Goal: Complete application form

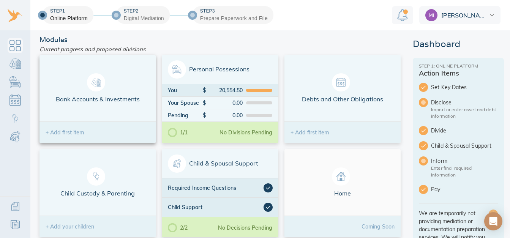
click at [110, 132] on div "+ Add first item" at bounding box center [97, 132] width 116 height 21
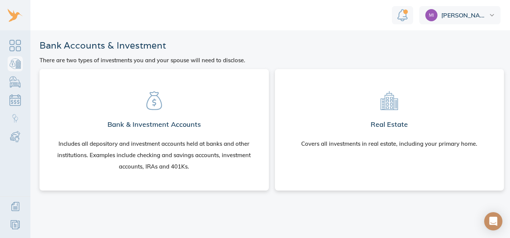
click at [158, 112] on section "Bank & Investment Accounts Includes all depository and investment accounts held…" at bounding box center [154, 128] width 217 height 106
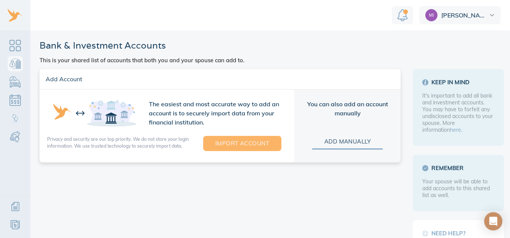
click at [252, 147] on span "Import Account" at bounding box center [242, 144] width 54 height 10
click at [238, 141] on span "Import Account" at bounding box center [242, 144] width 54 height 10
click at [234, 145] on span "Import Account" at bounding box center [242, 144] width 54 height 10
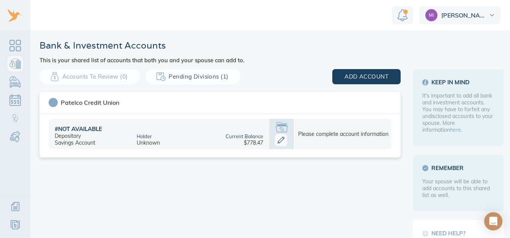
click at [278, 140] on icon at bounding box center [281, 140] width 12 height 12
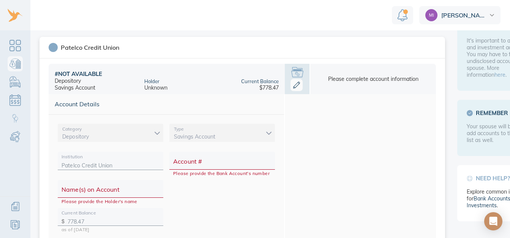
scroll to position [56, 0]
click at [21, 66] on link "Bank Accounts & Investments" at bounding box center [15, 63] width 15 height 15
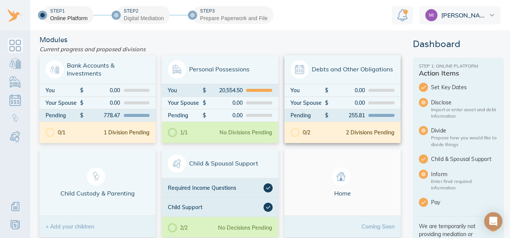
click at [376, 75] on span "Debts and Other Obligations" at bounding box center [342, 69] width 104 height 18
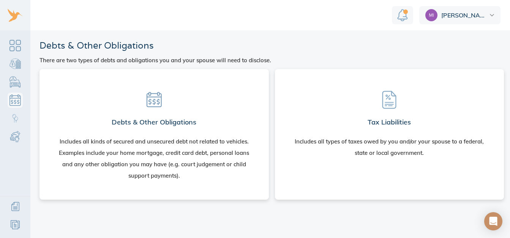
click at [161, 122] on h2 "Debts & Other Obligations" at bounding box center [154, 122] width 85 height 15
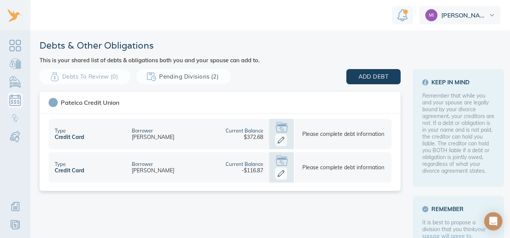
click at [31, 50] on div "Debts & Other Obligations This is your shared list of debts & obligations both …" at bounding box center [274, 174] width 488 height 289
click at [21, 41] on link "Dashboard" at bounding box center [15, 45] width 15 height 15
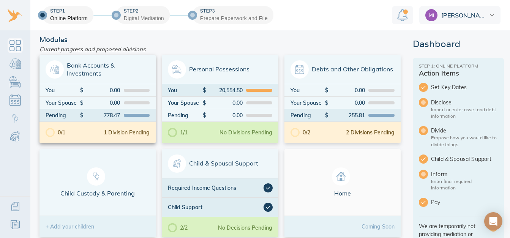
click at [105, 72] on span "Bank Accounts & Investments" at bounding box center [98, 69] width 104 height 18
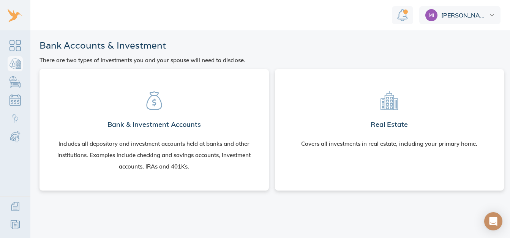
click at [161, 109] on icon at bounding box center [154, 100] width 19 height 19
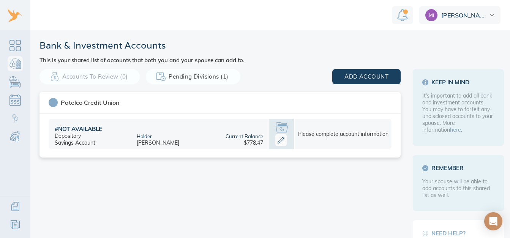
click at [279, 141] on icon at bounding box center [281, 140] width 12 height 12
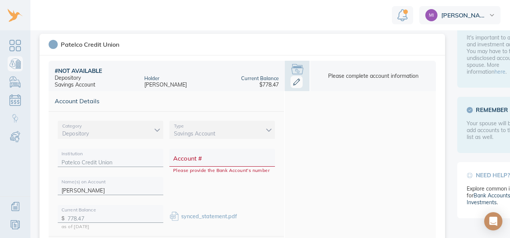
scroll to position [59, 0]
click at [233, 159] on input "Account #" at bounding box center [222, 160] width 98 height 12
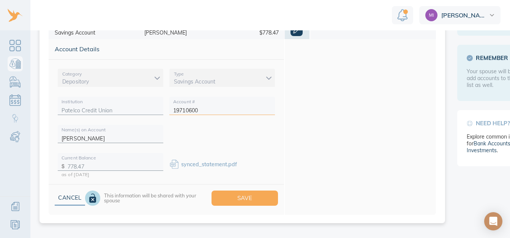
scroll to position [110, 0]
type input "19710600"
click at [249, 195] on span "Save" at bounding box center [245, 198] width 42 height 10
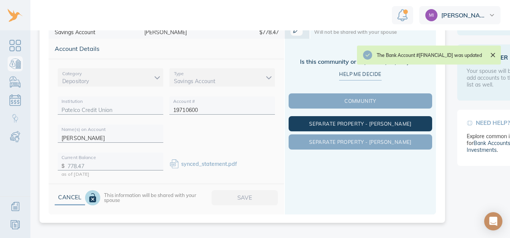
click at [380, 118] on button "Separate Property - Michael" at bounding box center [361, 123] width 144 height 15
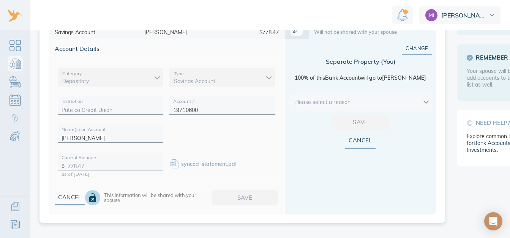
click at [427, 100] on body "Michael Bank & Investment Accounts This is your shared list of accounts that bo…" at bounding box center [259, 119] width 519 height 238
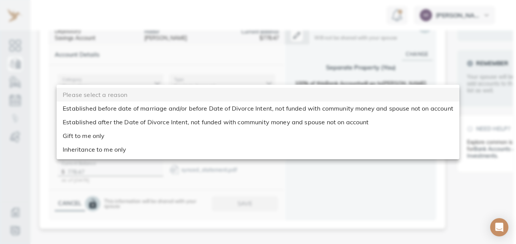
click at [419, 110] on li "Established before date of marriage and/or before Date of Divorce Intent, not f…" at bounding box center [258, 108] width 403 height 14
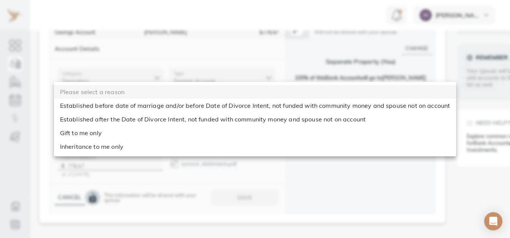
type input "before_dom"
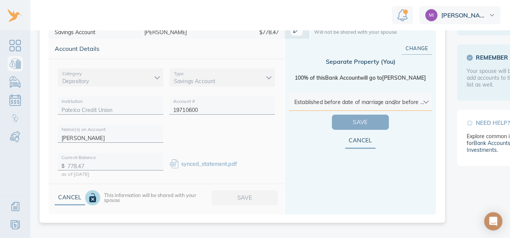
click at [374, 120] on span "Save" at bounding box center [360, 122] width 33 height 10
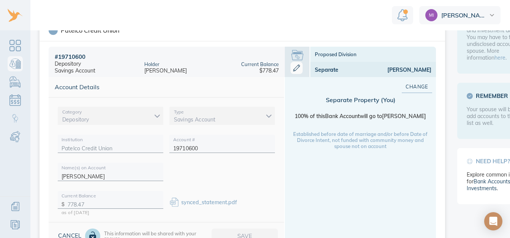
scroll to position [69, 0]
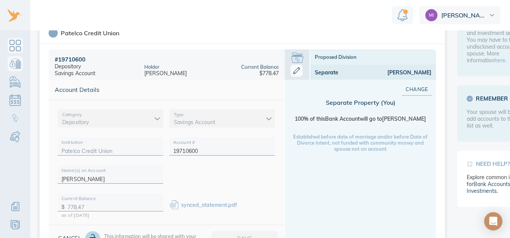
click at [15, 46] on link "Dashboard" at bounding box center [15, 45] width 15 height 15
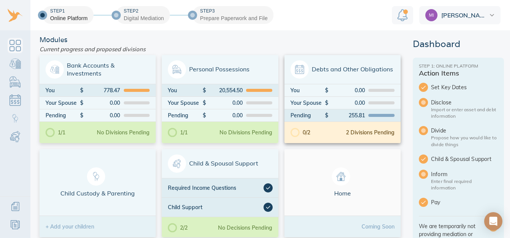
click at [368, 71] on span "Debts and Other Obligations" at bounding box center [342, 69] width 104 height 18
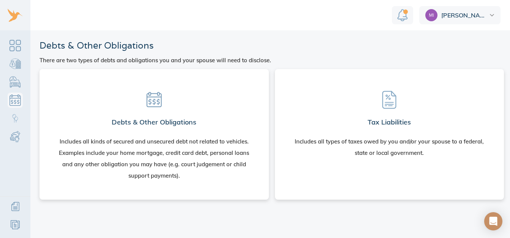
click at [223, 118] on section "Debts & Other Obligations Includes all kinds of secured and unsecured debt not …" at bounding box center [154, 132] width 217 height 115
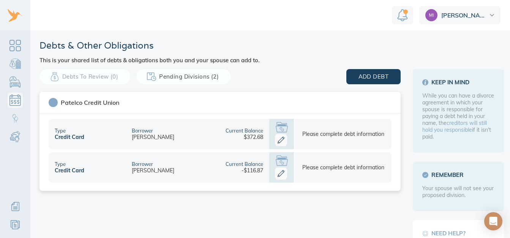
click at [281, 139] on icon at bounding box center [281, 140] width 12 height 12
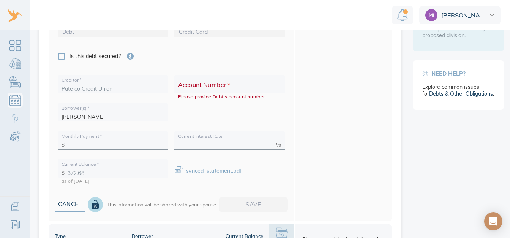
scroll to position [162, 0]
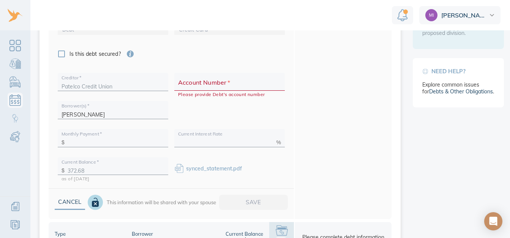
click at [247, 85] on input "Account Number   *" at bounding box center [229, 85] width 103 height 12
type input "19710630"
click at [133, 141] on input "text" at bounding box center [116, 141] width 97 height 12
click at [253, 139] on input "text" at bounding box center [225, 141] width 95 height 12
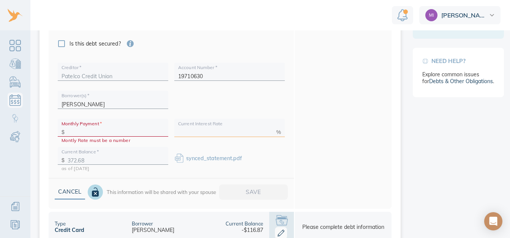
scroll to position [176, 0]
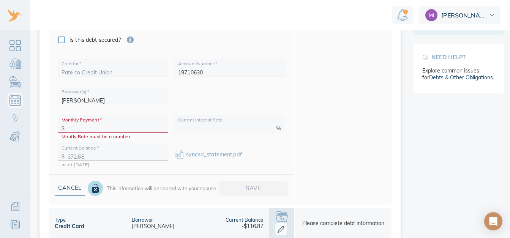
click at [117, 127] on input "text" at bounding box center [116, 127] width 97 height 12
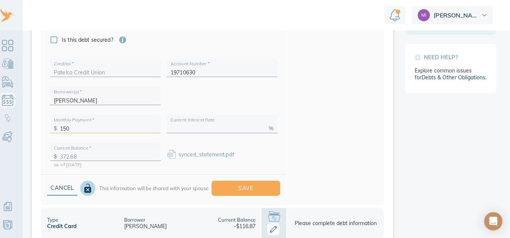
scroll to position [0, 9]
type input "150"
click at [195, 126] on input "text" at bounding box center [216, 127] width 95 height 12
type input "16.95"
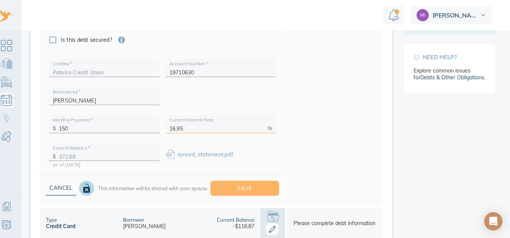
click at [245, 188] on span "Save" at bounding box center [245, 188] width 45 height 10
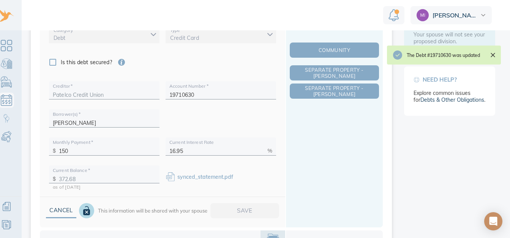
scroll to position [145, 0]
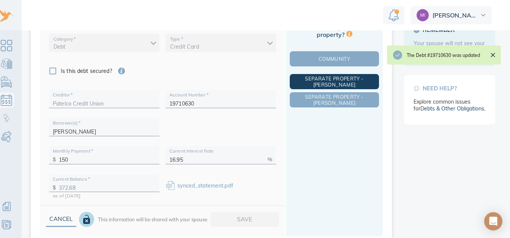
click at [331, 82] on span "Separate Property - Michael" at bounding box center [334, 82] width 86 height 12
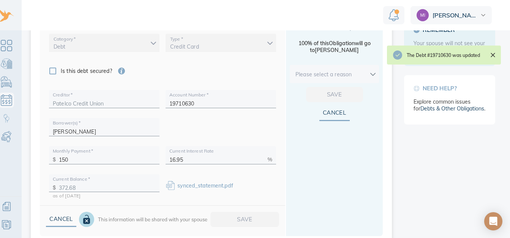
click at [363, 75] on body "Michael Debts & Other Obligations This is your shared list of debts & obligatio…" at bounding box center [250, 119] width 519 height 238
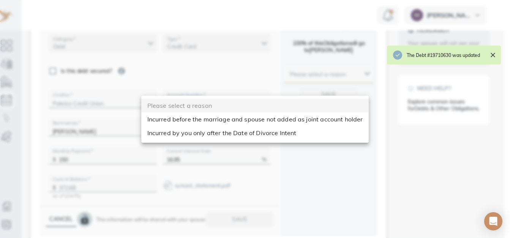
scroll to position [0, 3]
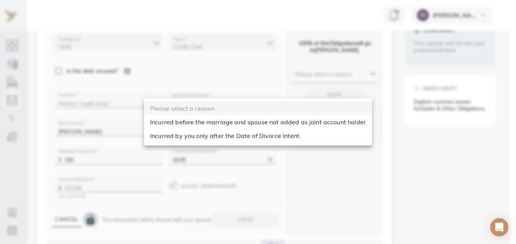
click at [315, 122] on li "Incurred before the marriage and spouse not added as joint account holder" at bounding box center [258, 122] width 228 height 14
type input "before_dom"
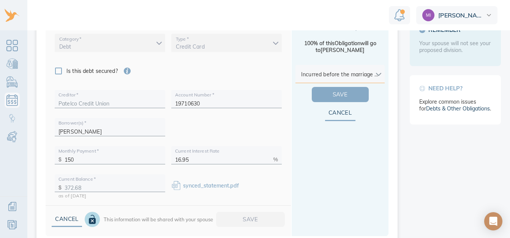
click at [338, 98] on span "Save" at bounding box center [340, 95] width 33 height 10
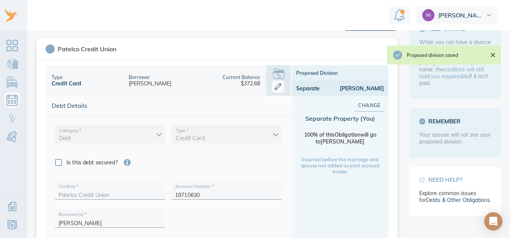
scroll to position [53, 0]
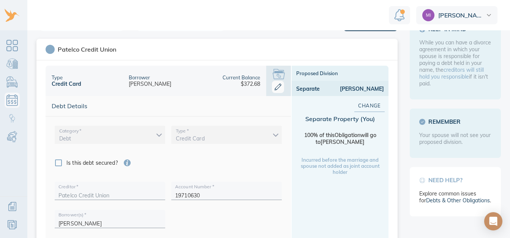
click at [276, 82] on icon at bounding box center [278, 87] width 12 height 12
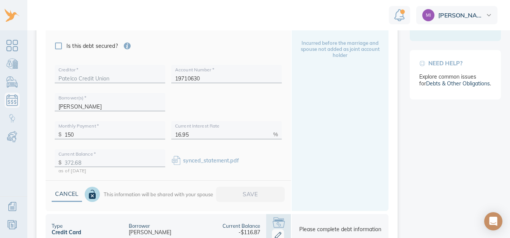
scroll to position [194, 0]
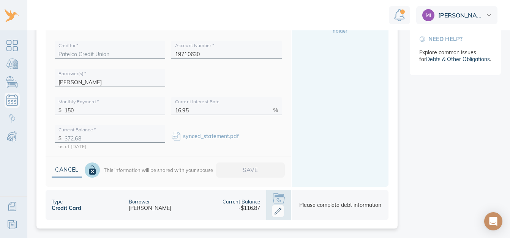
click at [164, 209] on div "[PERSON_NAME]" at bounding box center [150, 208] width 43 height 7
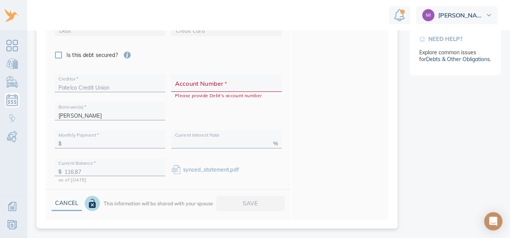
click at [277, 211] on div "Cancel This information will be shared with your spouse Save" at bounding box center [168, 204] width 245 height 31
click at [215, 88] on input "Account Number   *" at bounding box center [226, 87] width 103 height 12
type input "19710631"
click at [92, 143] on input "text" at bounding box center [113, 143] width 97 height 12
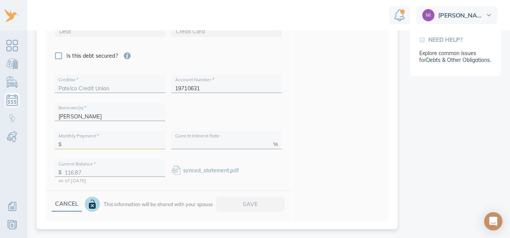
click at [97, 138] on span "*" at bounding box center [97, 136] width 3 height 6
click at [125, 145] on input "text" at bounding box center [113, 143] width 97 height 12
type input "150"
click at [214, 143] on input "text" at bounding box center [222, 143] width 95 height 12
type input "16.95"
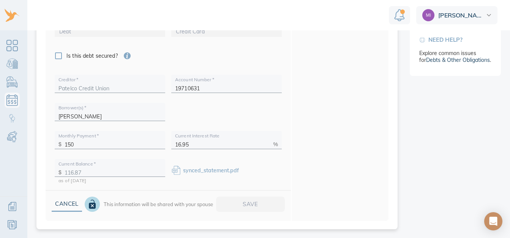
click at [259, 207] on div "Cancel This information will be shared with your spouse Save" at bounding box center [168, 205] width 245 height 31
click at [251, 196] on div "Cancel This information will be shared with your spouse Save" at bounding box center [168, 205] width 245 height 31
click at [233, 156] on div "synced_statement.pdf" at bounding box center [226, 168] width 117 height 24
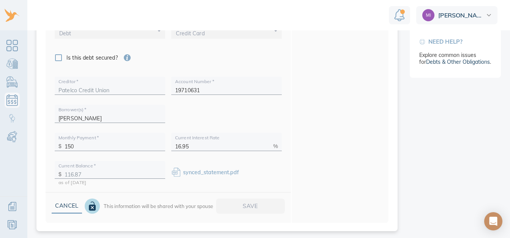
scroll to position [194, 0]
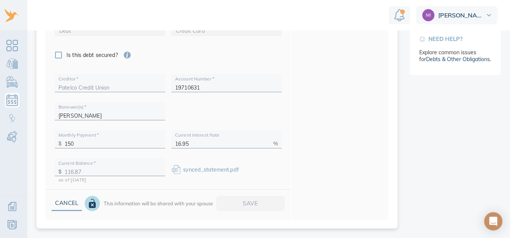
click at [255, 201] on div "Cancel This information will be shared with your spouse Save" at bounding box center [168, 204] width 245 height 31
click at [14, 44] on link "Dashboard" at bounding box center [12, 45] width 15 height 15
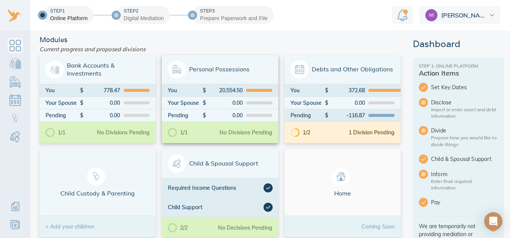
click at [227, 76] on span "Personal Possessions" at bounding box center [220, 69] width 104 height 18
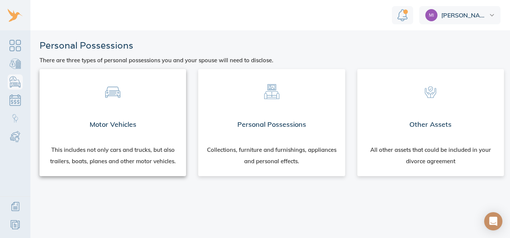
click at [151, 150] on div "This includes not only cars and trucks, but also trailers, boats, planes and ot…" at bounding box center [112, 157] width 147 height 38
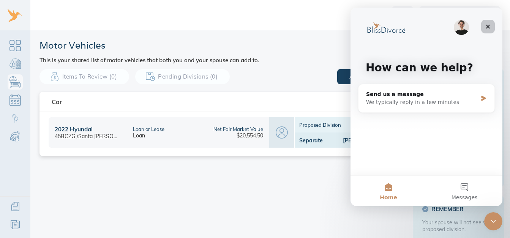
click at [488, 31] on div "Close" at bounding box center [488, 27] width 14 height 14
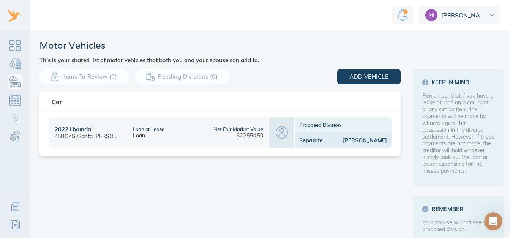
click at [211, 133] on div "Net Fair Market Value $20,554.50" at bounding box center [221, 132] width 95 height 30
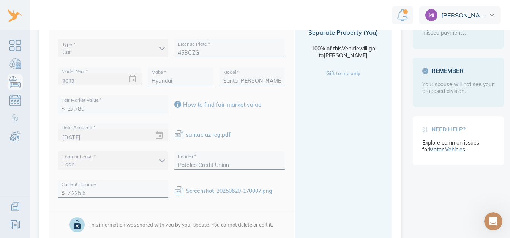
scroll to position [140, 0]
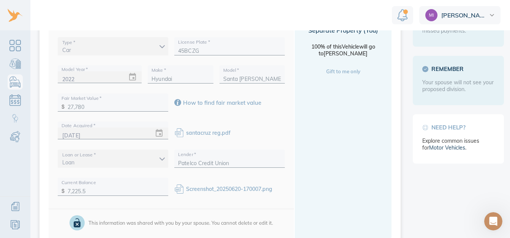
click at [209, 103] on link "How to find fair market value" at bounding box center [217, 102] width 87 height 7
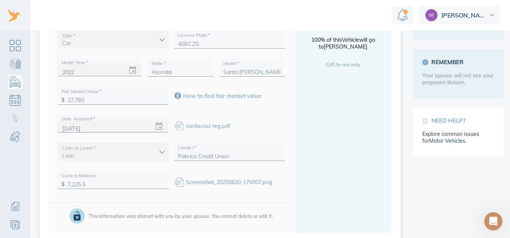
scroll to position [159, 0]
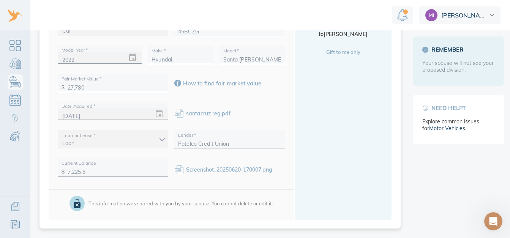
click at [196, 169] on link "Screenshot_20250620-170007.png" at bounding box center [229, 169] width 86 height 7
click at [196, 172] on link "Screenshot_20250620-170007.png" at bounding box center [229, 169] width 86 height 7
click at [309, 189] on div "Change Separate Property ( You ) 100% of this Vehicle will go to Michael Gift t…" at bounding box center [343, 104] width 97 height 232
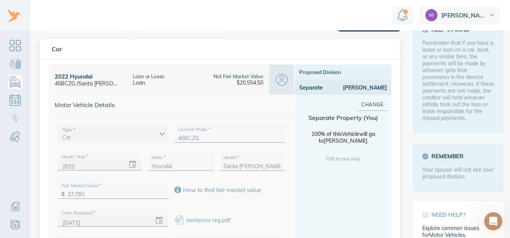
scroll to position [52, 0]
click at [19, 52] on link "Dashboard" at bounding box center [15, 45] width 15 height 15
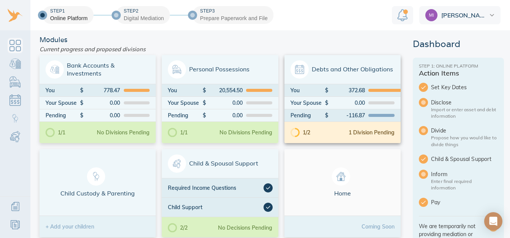
click at [349, 133] on div "1 Division Pending" at bounding box center [372, 132] width 46 height 5
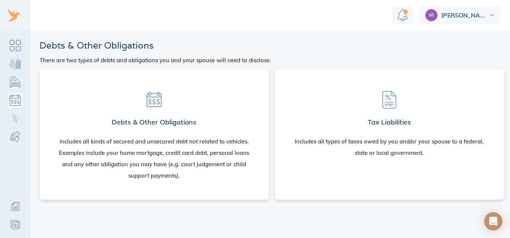
click at [183, 159] on div "Includes all kinds of secured and unsecured debt not related to vehicles. Examp…" at bounding box center [154, 159] width 199 height 46
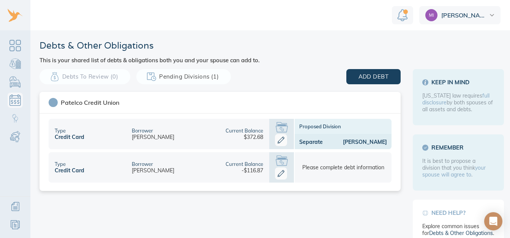
click at [278, 174] on icon at bounding box center [281, 173] width 12 height 12
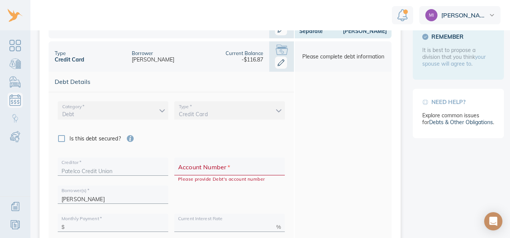
scroll to position [112, 0]
click at [248, 169] on input "Account Number   *" at bounding box center [229, 169] width 103 height 12
type input "19710631"
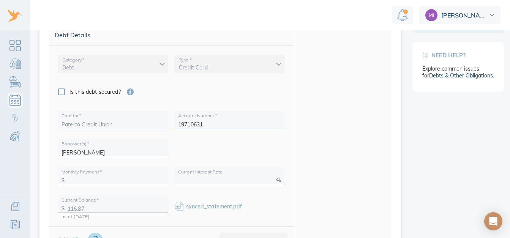
scroll to position [158, 0]
click at [138, 179] on input "text" at bounding box center [116, 178] width 97 height 12
type input "150"
click at [225, 178] on input "text" at bounding box center [225, 178] width 95 height 12
type input "16.95"
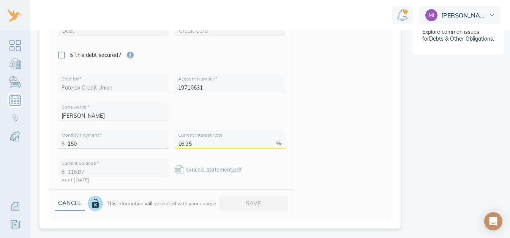
scroll to position [6, 0]
click at [251, 196] on div "Cancel This information will be shared with your spouse Save" at bounding box center [171, 204] width 245 height 31
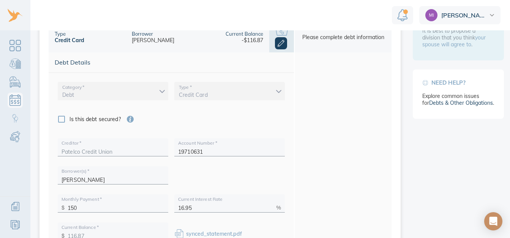
scroll to position [134, 0]
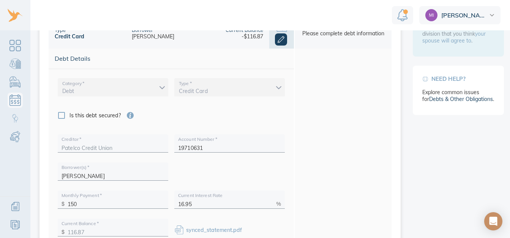
click at [63, 114] on input "Is this debt secured?" at bounding box center [62, 115] width 16 height 16
checkbox input "true"
click at [270, 113] on body "Michael Debts & Other Obligations This is your shared list of debts & obligatio…" at bounding box center [259, 119] width 519 height 238
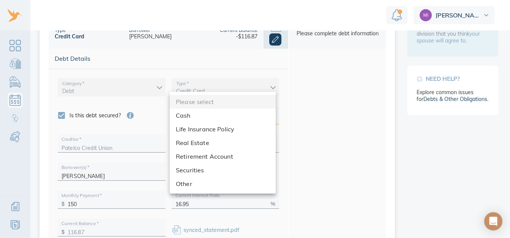
scroll to position [0, 0]
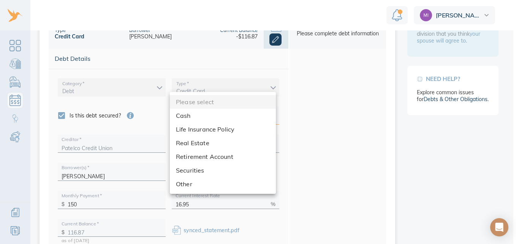
click at [259, 109] on li "Cash" at bounding box center [223, 116] width 106 height 14
type input "cash"
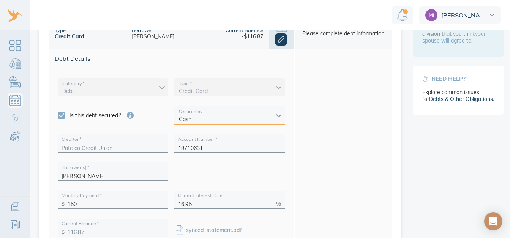
click at [63, 116] on input "Is this debt secured?" at bounding box center [62, 115] width 16 height 16
checkbox input "false"
click at [289, 161] on div "Category   * Debt debt Type   * Credit Card credit_card Is this debt secured? S…" at bounding box center [171, 159] width 245 height 181
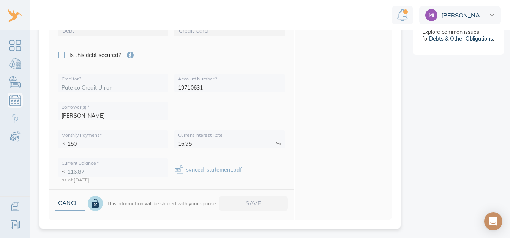
scroll to position [6, 0]
click at [252, 198] on div "Cancel This information will be shared with your spouse Save" at bounding box center [171, 204] width 245 height 31
click at [251, 194] on div "Cancel This information will be shared with your spouse Save" at bounding box center [171, 204] width 245 height 31
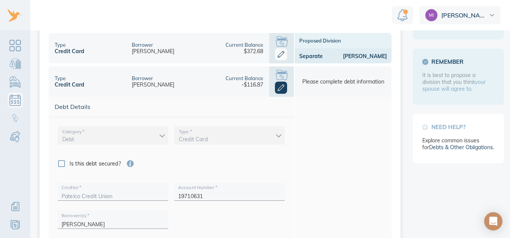
scroll to position [83, 0]
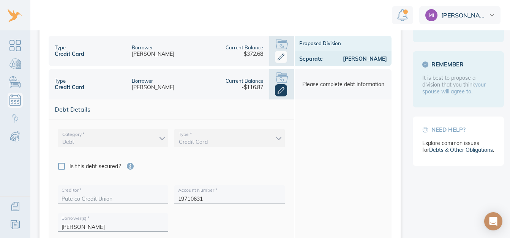
click at [253, 129] on div "Credit Card" at bounding box center [229, 138] width 110 height 18
click at [315, 83] on div "Please complete debt information" at bounding box center [343, 85] width 98 height 30
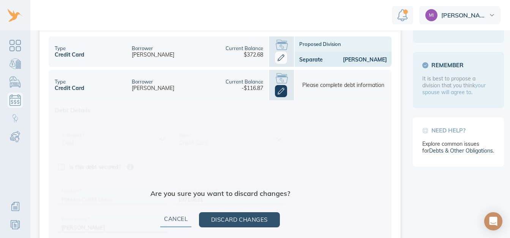
click at [321, 100] on div "Are you sure you want to discard changes? Cancel Discard changes" at bounding box center [220, 216] width 343 height 232
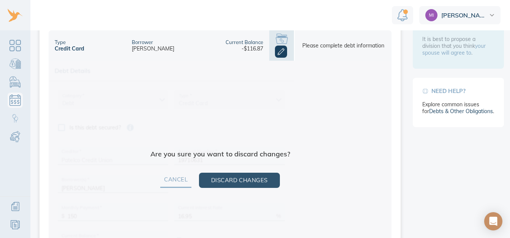
click at [178, 176] on span "Cancel" at bounding box center [176, 180] width 24 height 10
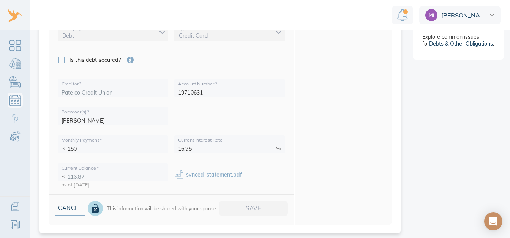
scroll to position [194, 0]
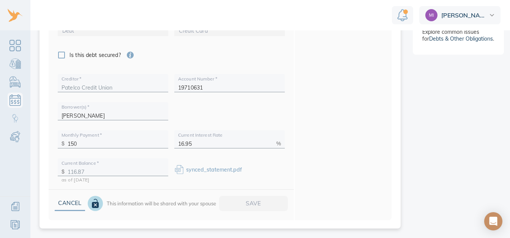
click at [252, 196] on div "Cancel This information will be shared with your spouse Save" at bounding box center [171, 204] width 245 height 31
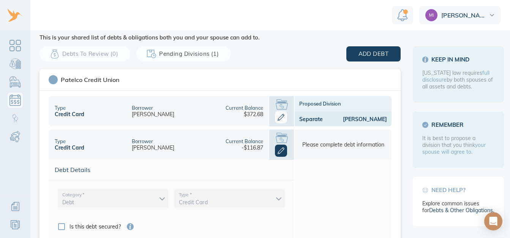
scroll to position [21, 0]
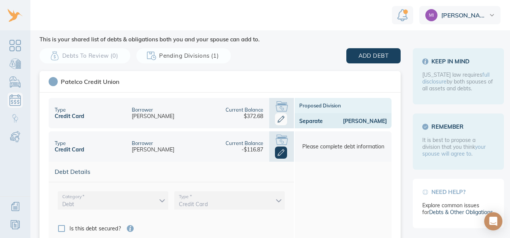
click at [204, 55] on span "Pending Divisions (1)" at bounding box center [183, 56] width 70 height 10
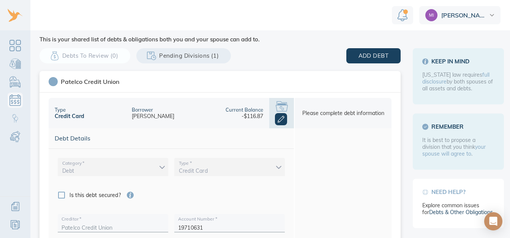
click at [318, 110] on div "Please complete debt information" at bounding box center [343, 113] width 82 height 7
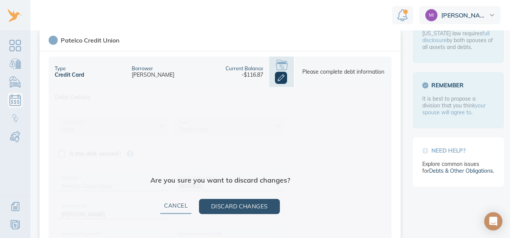
scroll to position [88, 0]
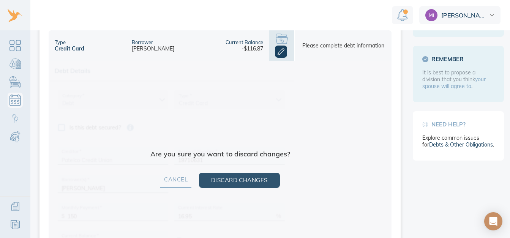
click at [180, 175] on span "Cancel" at bounding box center [176, 180] width 24 height 10
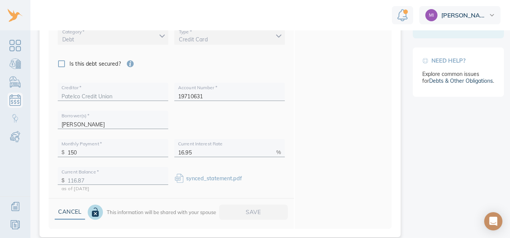
scroll to position [161, 0]
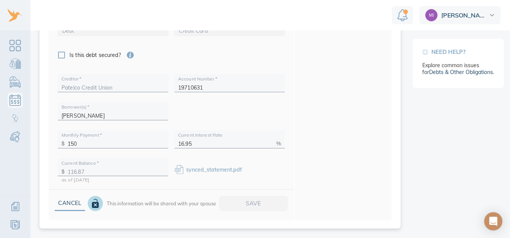
click at [66, 51] on input "Is this debt secured?" at bounding box center [62, 55] width 16 height 16
checkbox input "true"
click at [274, 52] on body "Michael Debts & Other Obligations This is your shared list of debts & obligatio…" at bounding box center [259, 119] width 519 height 238
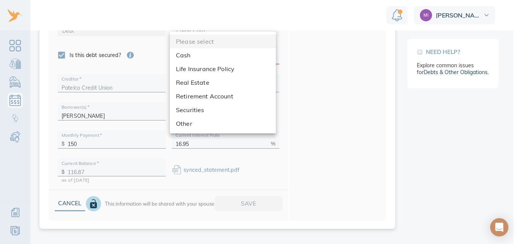
click at [208, 49] on li "Cash" at bounding box center [223, 55] width 106 height 14
type input "cash"
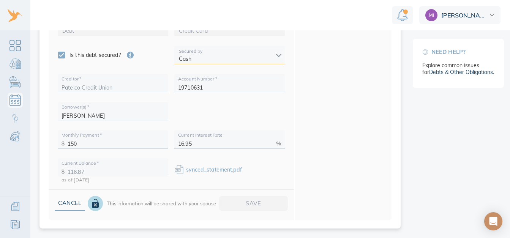
click at [67, 59] on input "Is this debt secured?" at bounding box center [62, 55] width 16 height 16
checkbox input "false"
click at [262, 198] on div "Cancel This information will be shared with your spouse Save" at bounding box center [171, 204] width 245 height 31
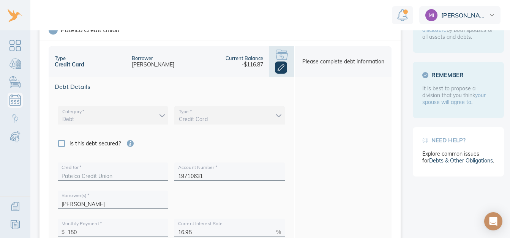
scroll to position [72, 0]
click at [22, 42] on link "Dashboard" at bounding box center [15, 45] width 15 height 15
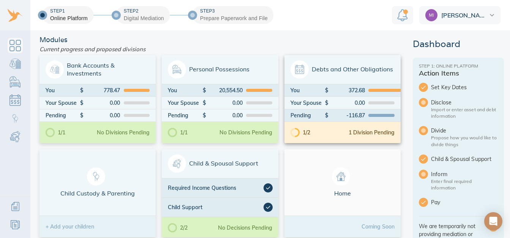
click at [362, 140] on div "1/2 1 Division Pending" at bounding box center [342, 132] width 116 height 21
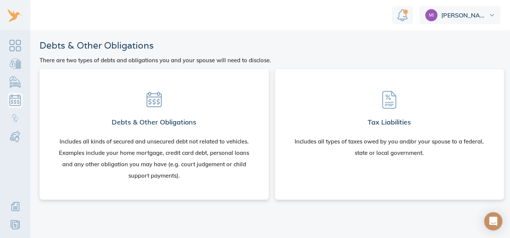
click at [166, 140] on div "Includes all kinds of secured and unsecured debt not related to vehicles. Examp…" at bounding box center [154, 159] width 199 height 46
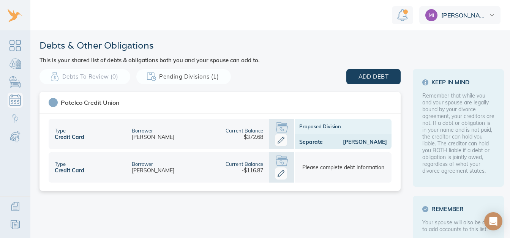
click at [202, 75] on span "Pending Divisions (1)" at bounding box center [183, 77] width 70 height 10
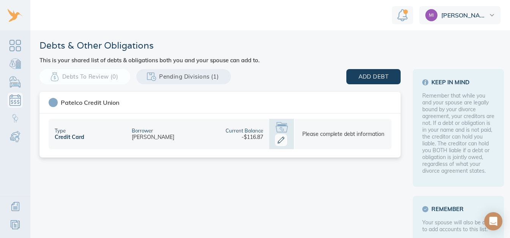
click at [278, 141] on icon at bounding box center [281, 140] width 7 height 7
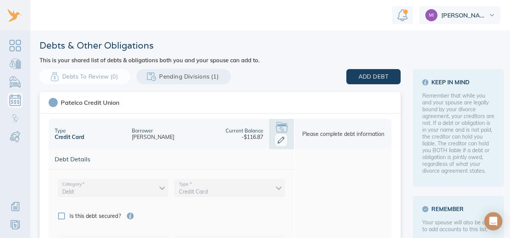
scroll to position [30, 0]
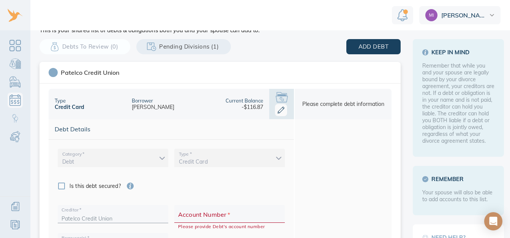
click at [332, 108] on div "Please complete debt information" at bounding box center [343, 104] width 98 height 30
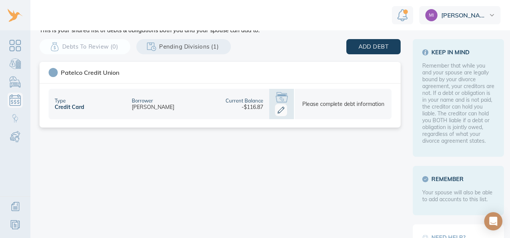
click at [336, 108] on div "Please complete debt information" at bounding box center [343, 104] width 98 height 30
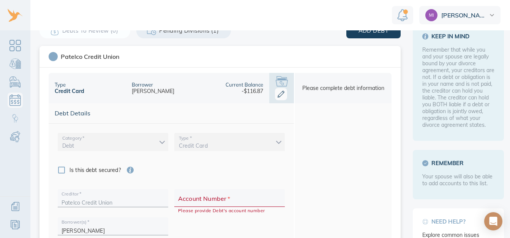
scroll to position [68, 0]
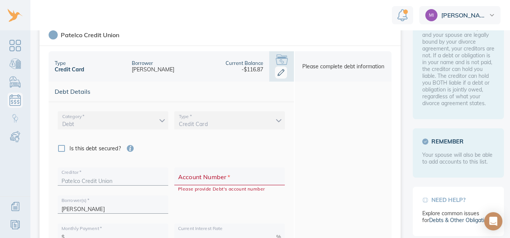
click at [236, 177] on input "Account Number   *" at bounding box center [229, 179] width 103 height 12
type input "19710631"
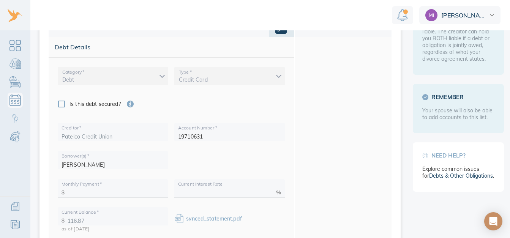
scroll to position [117, 0]
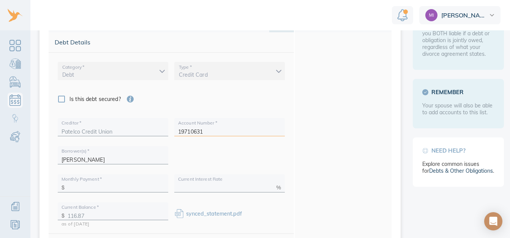
click at [127, 186] on input "text" at bounding box center [116, 186] width 97 height 12
type input "150"
click at [226, 185] on input "text" at bounding box center [225, 186] width 95 height 12
type input "16.95"
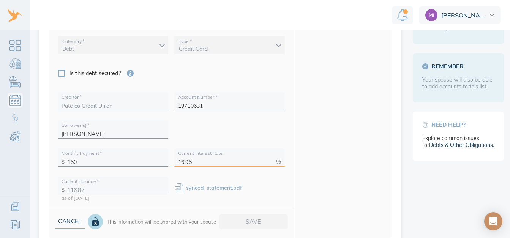
scroll to position [161, 0]
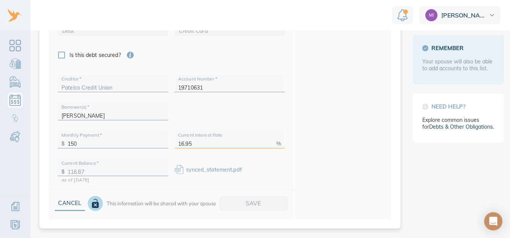
click at [276, 204] on div "Cancel This information will be shared with your spouse Save" at bounding box center [171, 204] width 245 height 31
click at [282, 203] on div "Cancel This information will be shared with your spouse Save" at bounding box center [171, 204] width 245 height 31
click at [263, 205] on div "Cancel This information will be shared with your spouse Save" at bounding box center [171, 204] width 245 height 31
click at [259, 203] on div "Cancel This information will be shared with your spouse Save" at bounding box center [171, 204] width 245 height 31
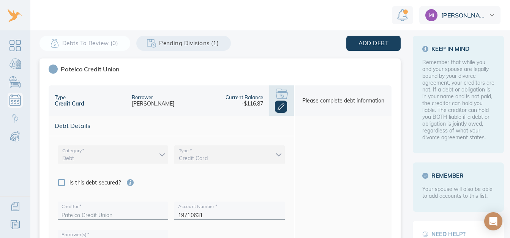
scroll to position [30, 0]
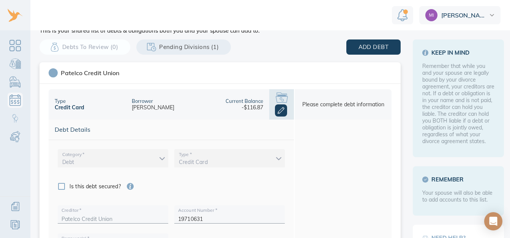
click at [275, 106] on icon at bounding box center [281, 110] width 12 height 12
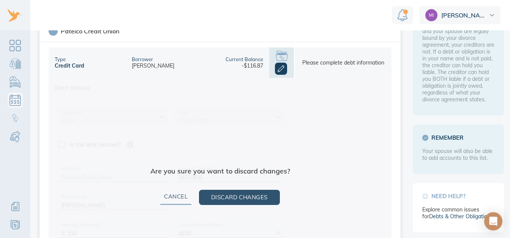
scroll to position [88, 0]
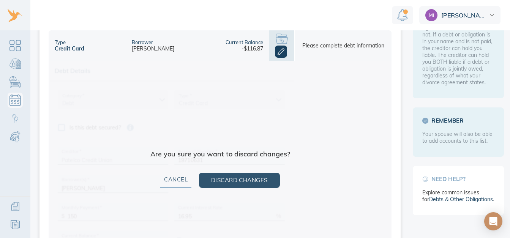
click at [290, 96] on div "Are you sure you want to discard changes? Cancel Discard changes" at bounding box center [220, 177] width 343 height 232
click at [178, 175] on span "Cancel" at bounding box center [176, 180] width 24 height 10
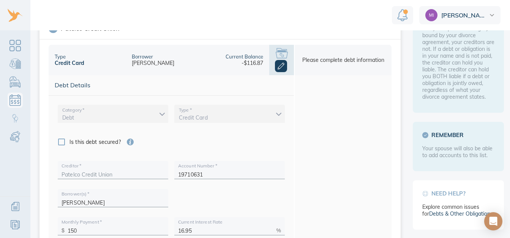
scroll to position [77, 0]
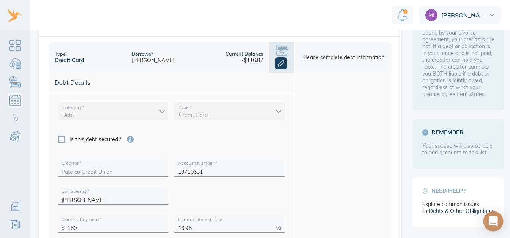
click at [500, 218] on div "Open Intercom Messenger" at bounding box center [493, 222] width 20 height 20
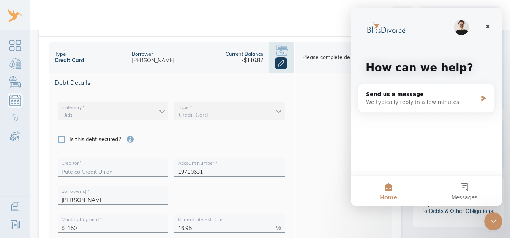
scroll to position [0, 0]
click at [475, 191] on button "Messages" at bounding box center [464, 191] width 76 height 30
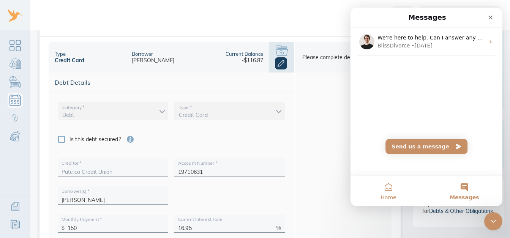
click at [396, 190] on button "Home" at bounding box center [388, 191] width 76 height 30
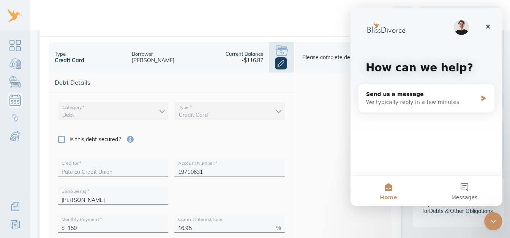
click at [462, 36] on div "How can we help?" at bounding box center [426, 70] width 137 height 124
click at [499, 223] on div "Close Intercom Messenger" at bounding box center [492, 220] width 18 height 18
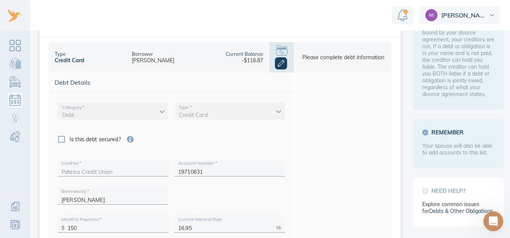
click at [497, 220] on div "Open Intercom Messenger" at bounding box center [492, 220] width 25 height 25
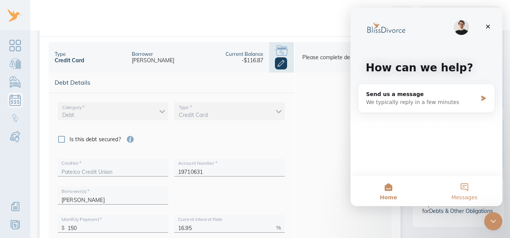
click at [480, 192] on button "Messages" at bounding box center [464, 191] width 76 height 30
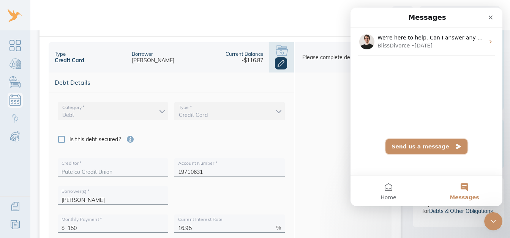
click at [443, 152] on button "Send us a message" at bounding box center [426, 146] width 82 height 15
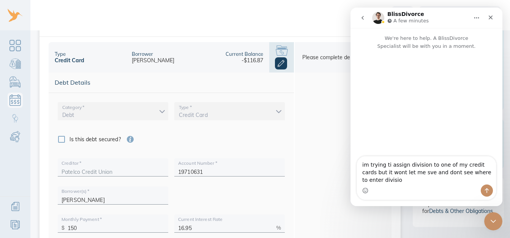
type textarea "im trying ti assign division to one of my credit cards but it wont let me sve a…"
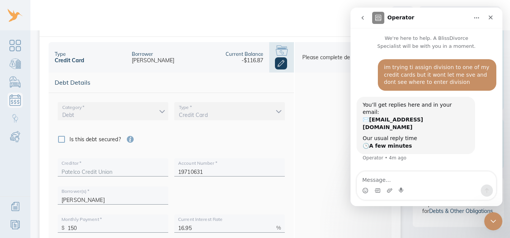
click at [280, 65] on icon at bounding box center [281, 63] width 12 height 12
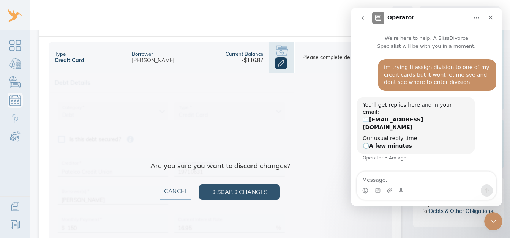
scroll to position [88, 0]
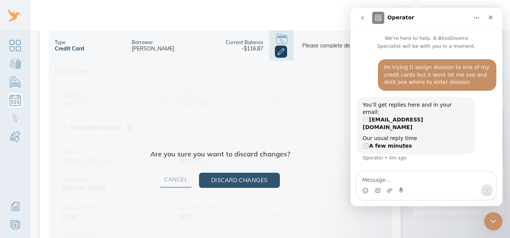
click at [179, 176] on span "Cancel" at bounding box center [176, 180] width 24 height 10
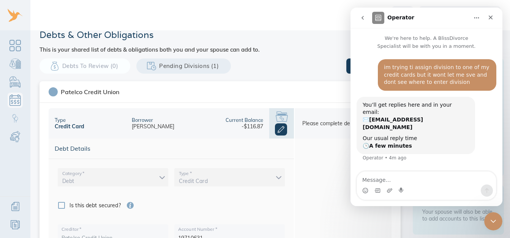
scroll to position [0, 0]
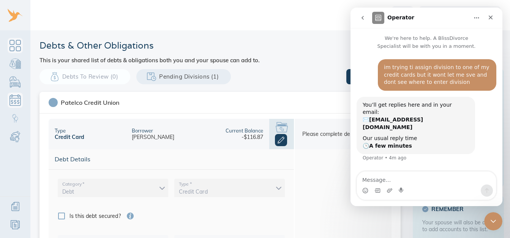
click at [18, 43] on link "Dashboard" at bounding box center [15, 45] width 15 height 15
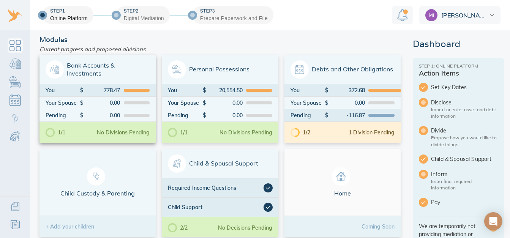
click at [115, 71] on span "Bank Accounts & Investments" at bounding box center [98, 69] width 104 height 18
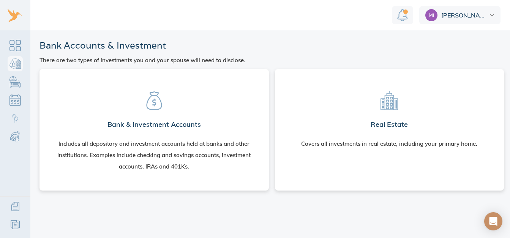
click at [153, 152] on div "Includes all depository and investment accounts held at banks and other institu…" at bounding box center [154, 155] width 199 height 34
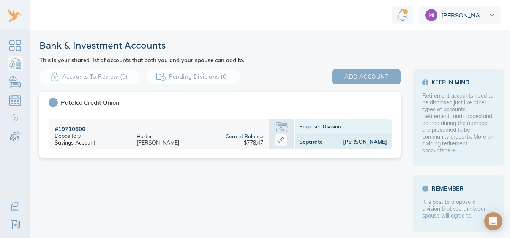
click at [374, 78] on span "add account" at bounding box center [366, 77] width 44 height 10
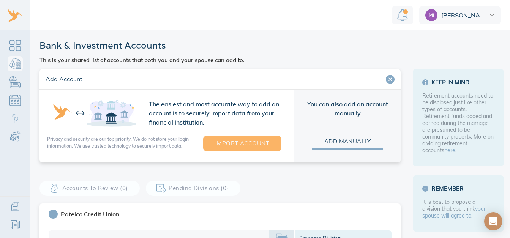
click at [249, 146] on span "Import Account" at bounding box center [242, 144] width 54 height 10
click at [492, 226] on icon "Open Intercom Messenger" at bounding box center [493, 221] width 10 height 10
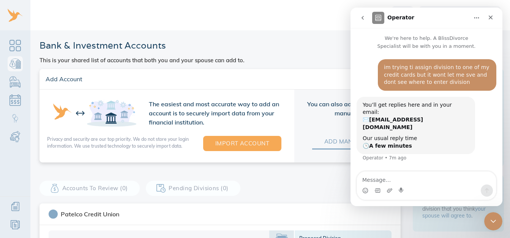
click at [338, 145] on span "add manually" at bounding box center [347, 142] width 46 height 10
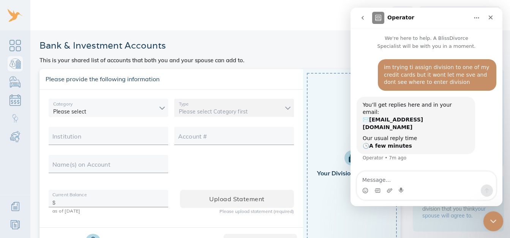
click at [493, 219] on icon "Close Intercom Messenger" at bounding box center [492, 220] width 9 height 9
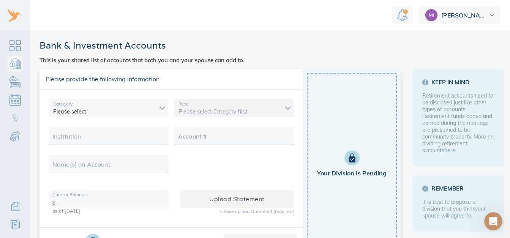
click at [152, 106] on body "[PERSON_NAME] & Investment Accounts This is your shared list of accounts that b…" at bounding box center [259, 119] width 519 height 238
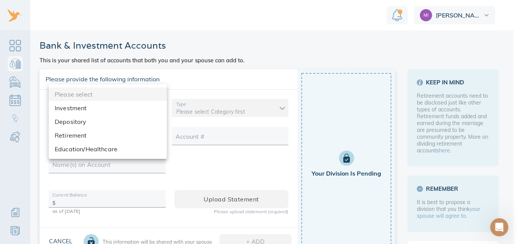
click at [84, 124] on li "Depository" at bounding box center [108, 122] width 118 height 14
type input "depository"
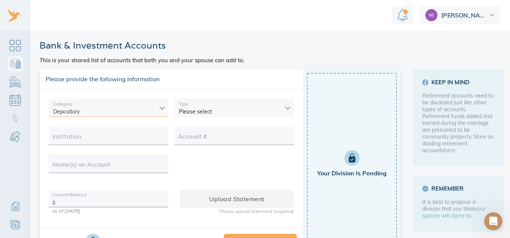
click at [245, 108] on body "[PERSON_NAME] & Investment Accounts This is your shared list of accounts that b…" at bounding box center [259, 119] width 519 height 238
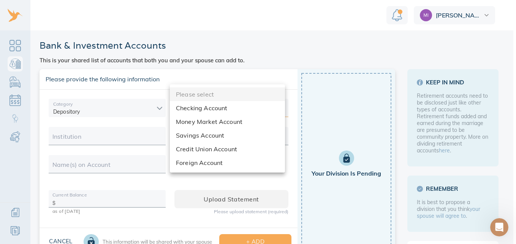
click at [227, 111] on li "Checking Account" at bounding box center [227, 108] width 115 height 14
type input "checking"
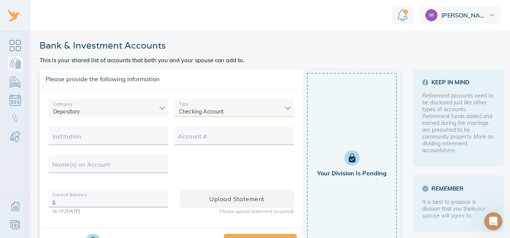
click at [115, 139] on input "Institution" at bounding box center [108, 139] width 112 height 12
type input "P"
type input "Bank of America"
click at [227, 140] on input "Account #" at bounding box center [234, 139] width 112 height 12
click at [117, 167] on input "Name(s) on Account" at bounding box center [108, 167] width 112 height 12
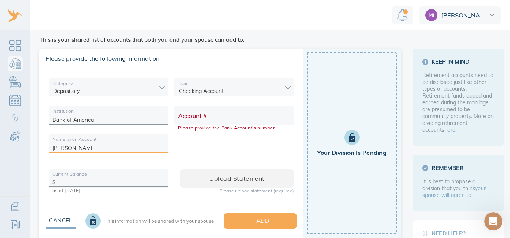
scroll to position [37, 0]
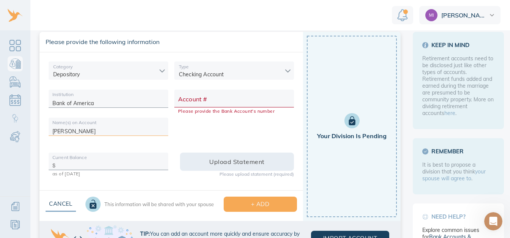
type input "[PERSON_NAME]"
click at [213, 165] on span "Upload statement" at bounding box center [237, 161] width 90 height 11
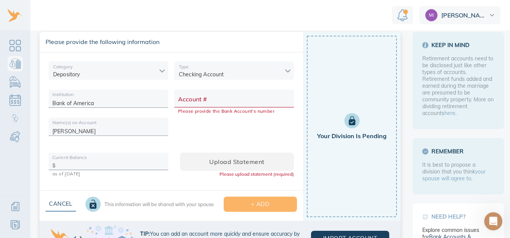
click at [265, 198] on button "+ ADD" at bounding box center [261, 204] width 74 height 15
click at [254, 207] on span "+ ADD" at bounding box center [260, 204] width 49 height 10
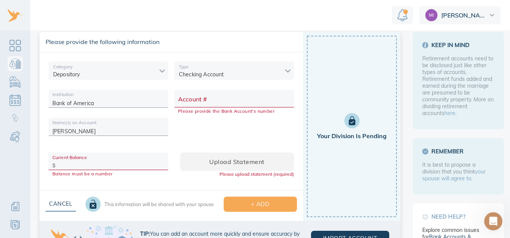
click at [340, 178] on div "Your Division is Pending" at bounding box center [352, 127] width 90 height 182
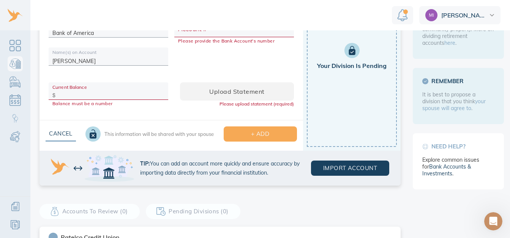
scroll to position [115, 0]
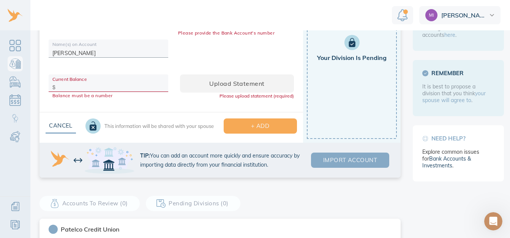
click at [343, 161] on span "Import Account" at bounding box center [350, 160] width 54 height 10
click at [334, 163] on span "Import Account" at bounding box center [350, 160] width 54 height 10
click at [341, 164] on span "Import Account" at bounding box center [350, 160] width 54 height 10
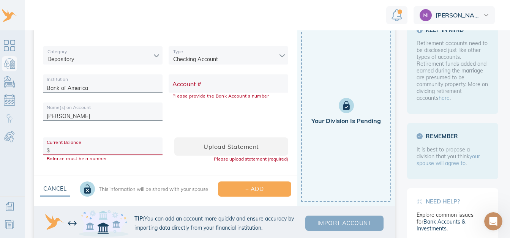
scroll to position [6, 9]
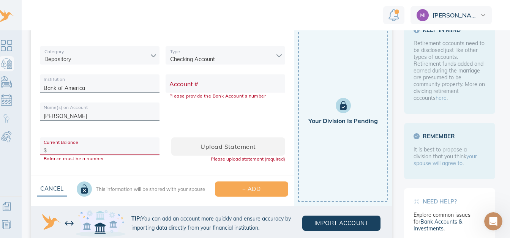
click at [480, 13] on div "[PERSON_NAME]" at bounding box center [450, 15] width 81 height 18
click at [261, 184] on span "+ ADD" at bounding box center [251, 189] width 49 height 10
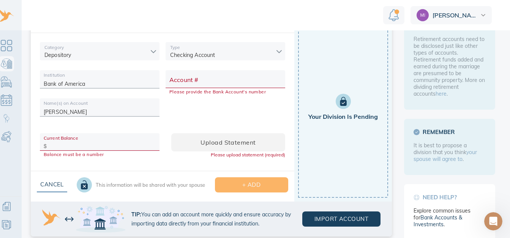
scroll to position [57, 0]
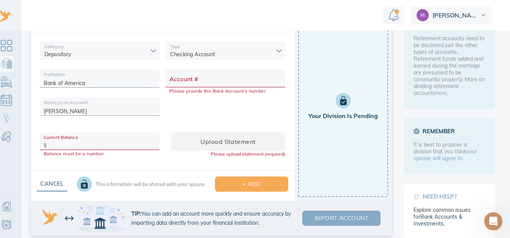
click at [358, 211] on button "Import Account" at bounding box center [341, 218] width 78 height 15
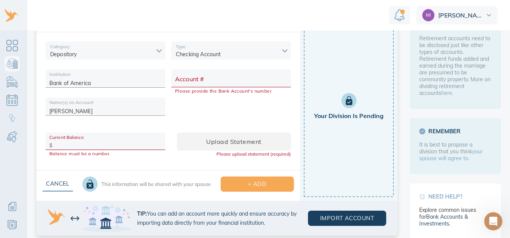
click at [469, 17] on span "[PERSON_NAME]" at bounding box center [461, 15] width 46 height 6
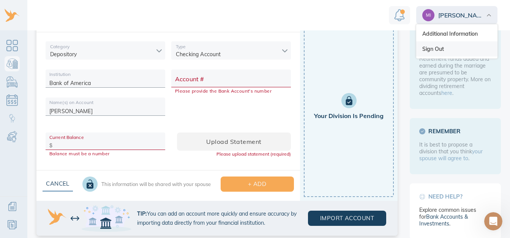
click at [441, 50] on link "Sign Out" at bounding box center [456, 48] width 81 height 15
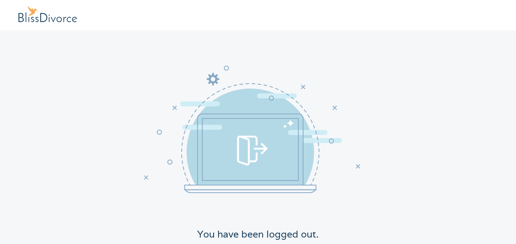
click at [318, 112] on icon at bounding box center [252, 129] width 216 height 152
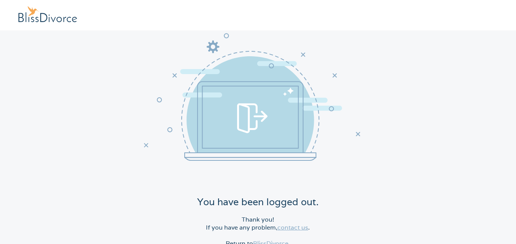
scroll to position [43, 0]
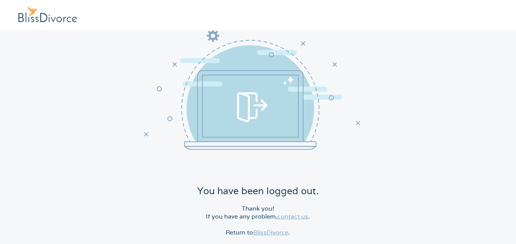
click at [272, 230] on link "BlissDivorce" at bounding box center [270, 232] width 35 height 8
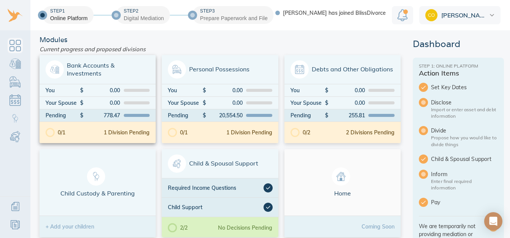
click at [110, 102] on div "0.00" at bounding box center [102, 102] width 36 height 5
